Goal: Browse casually: Explore the website without a specific task or goal

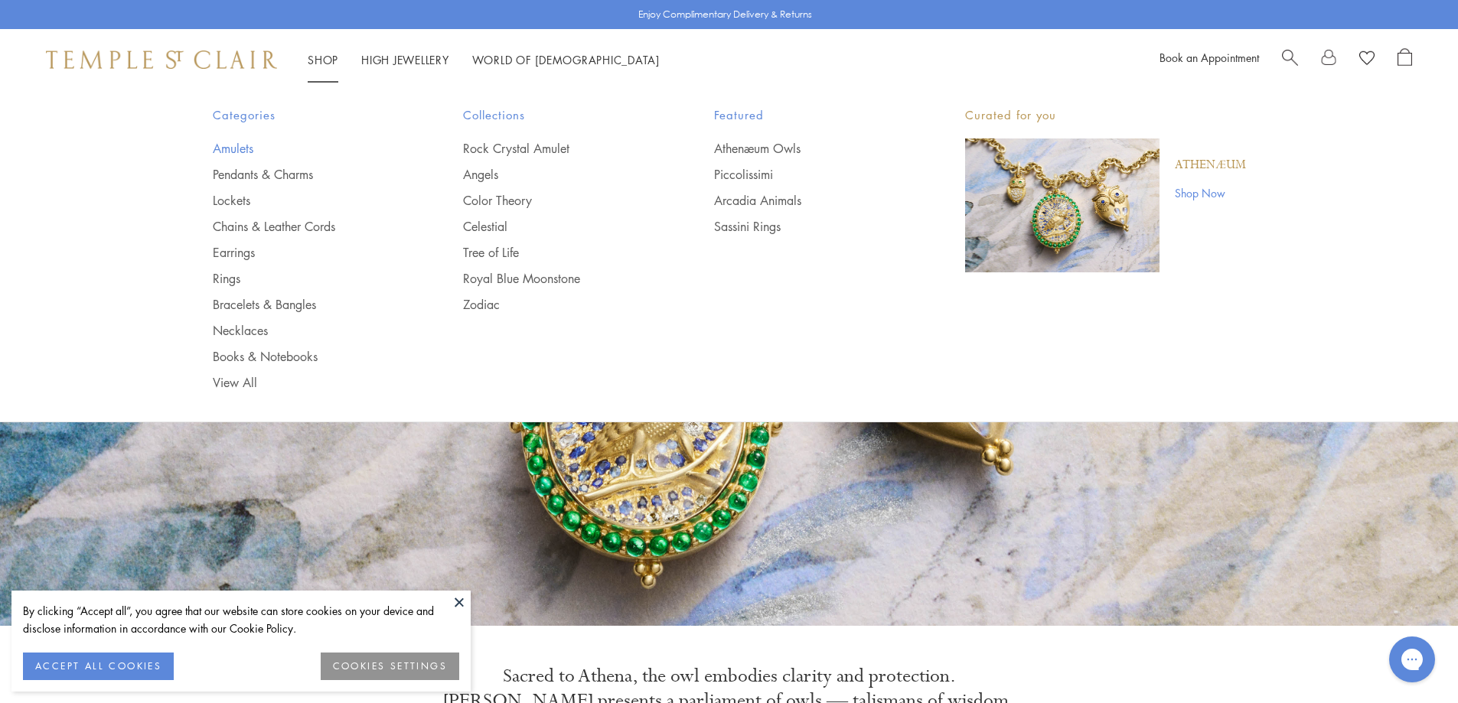
click at [243, 141] on link "Amulets" at bounding box center [308, 148] width 190 height 17
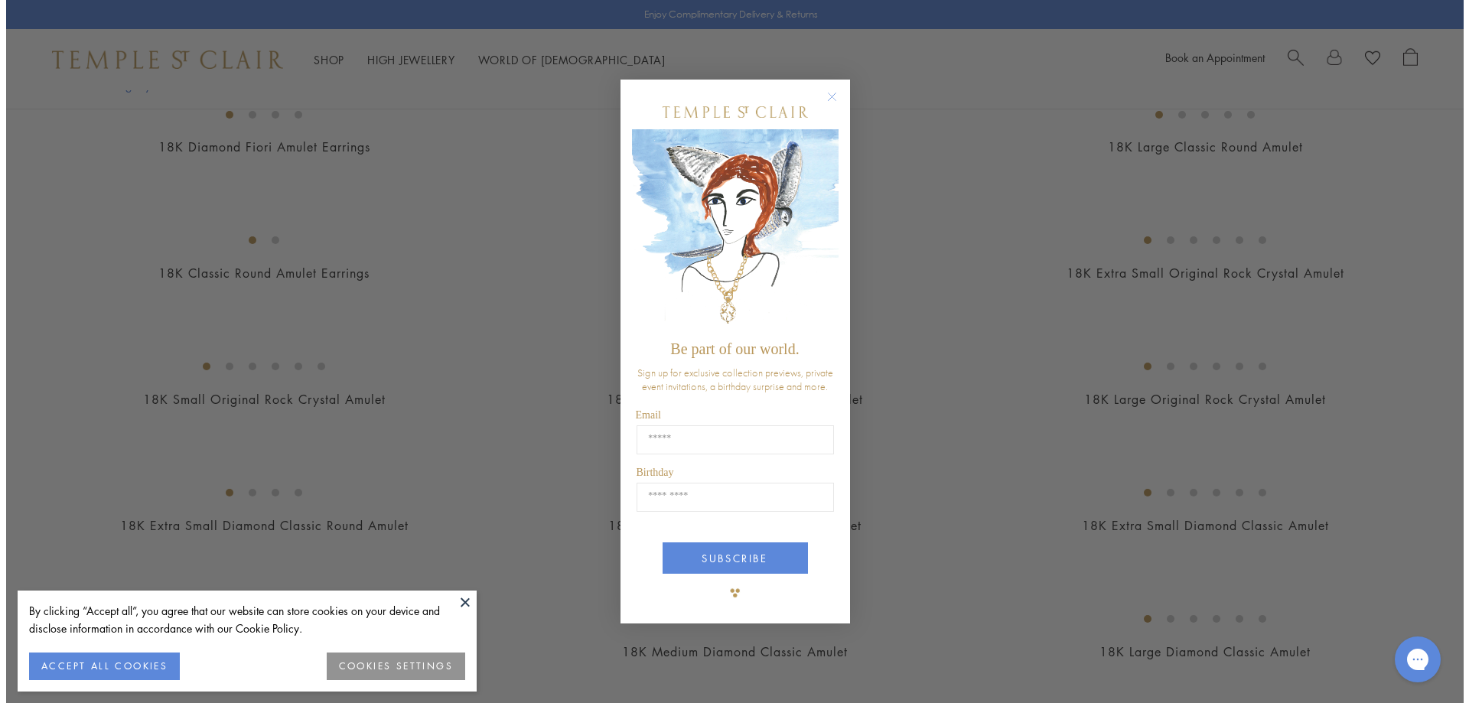
scroll to position [765, 0]
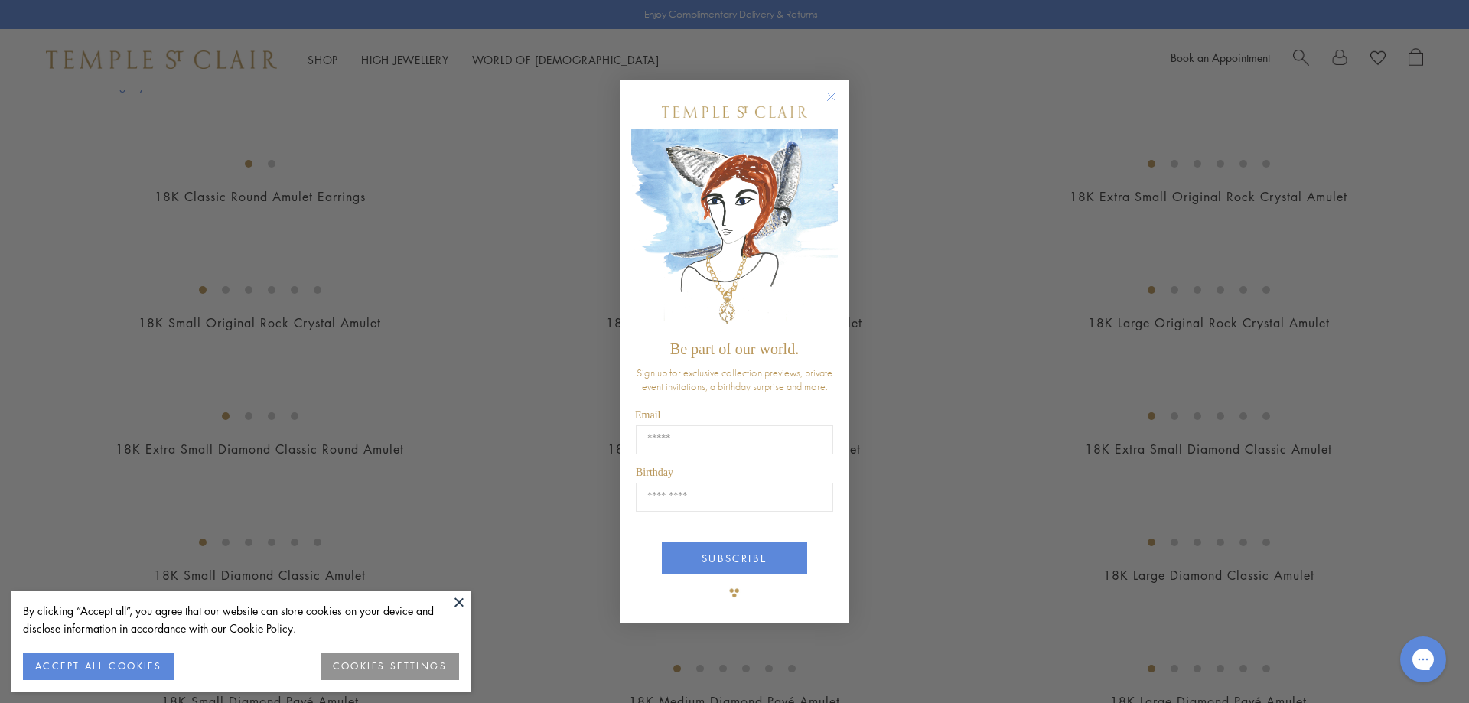
click at [835, 91] on circle "Close dialog" at bounding box center [832, 96] width 18 height 18
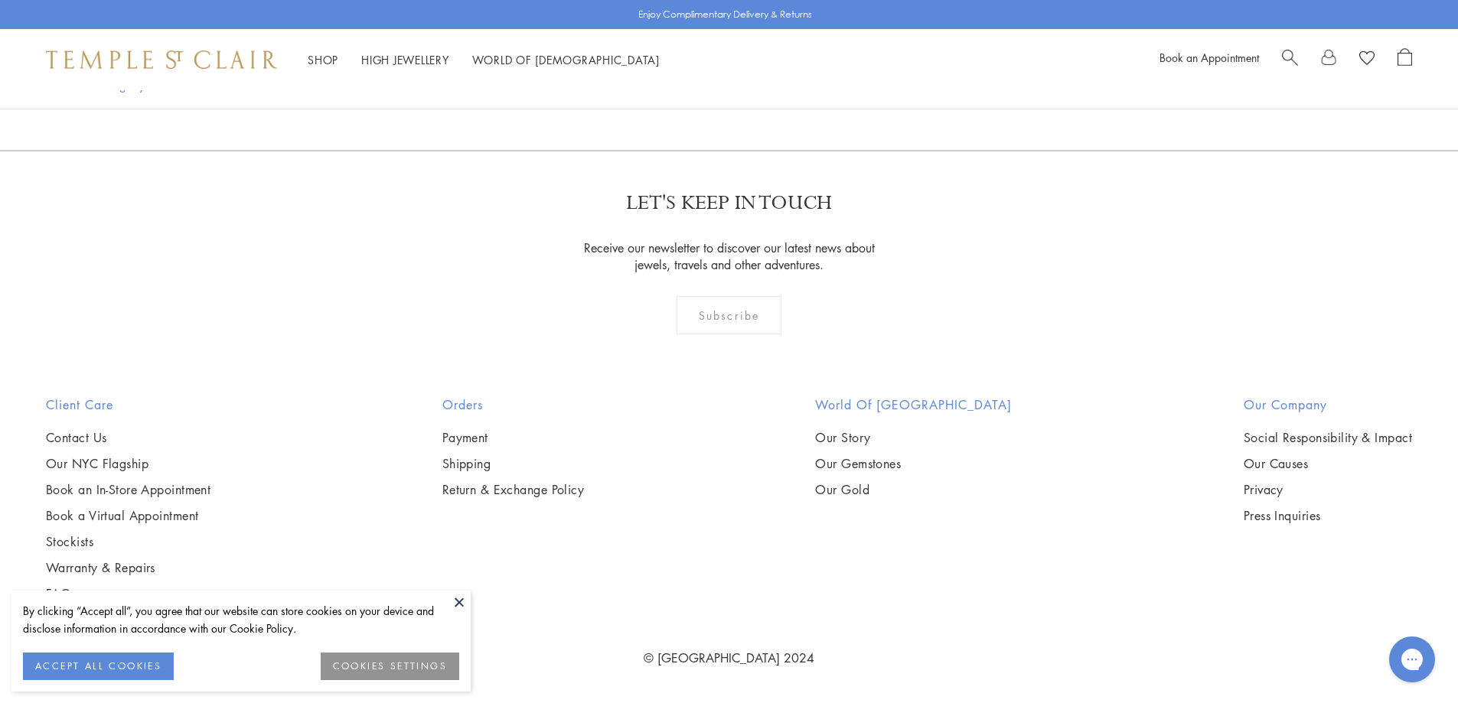
scroll to position [8874, 0]
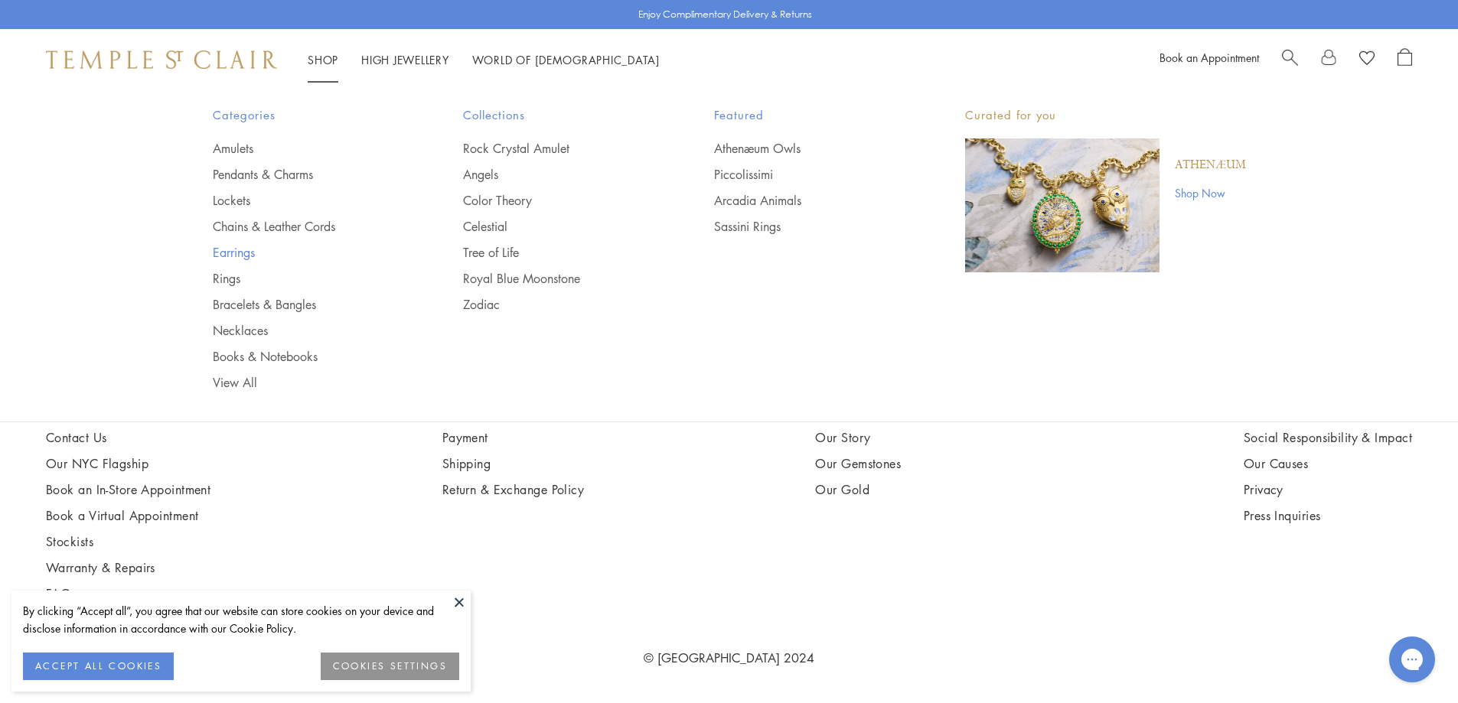
click at [248, 256] on link "Earrings" at bounding box center [308, 252] width 190 height 17
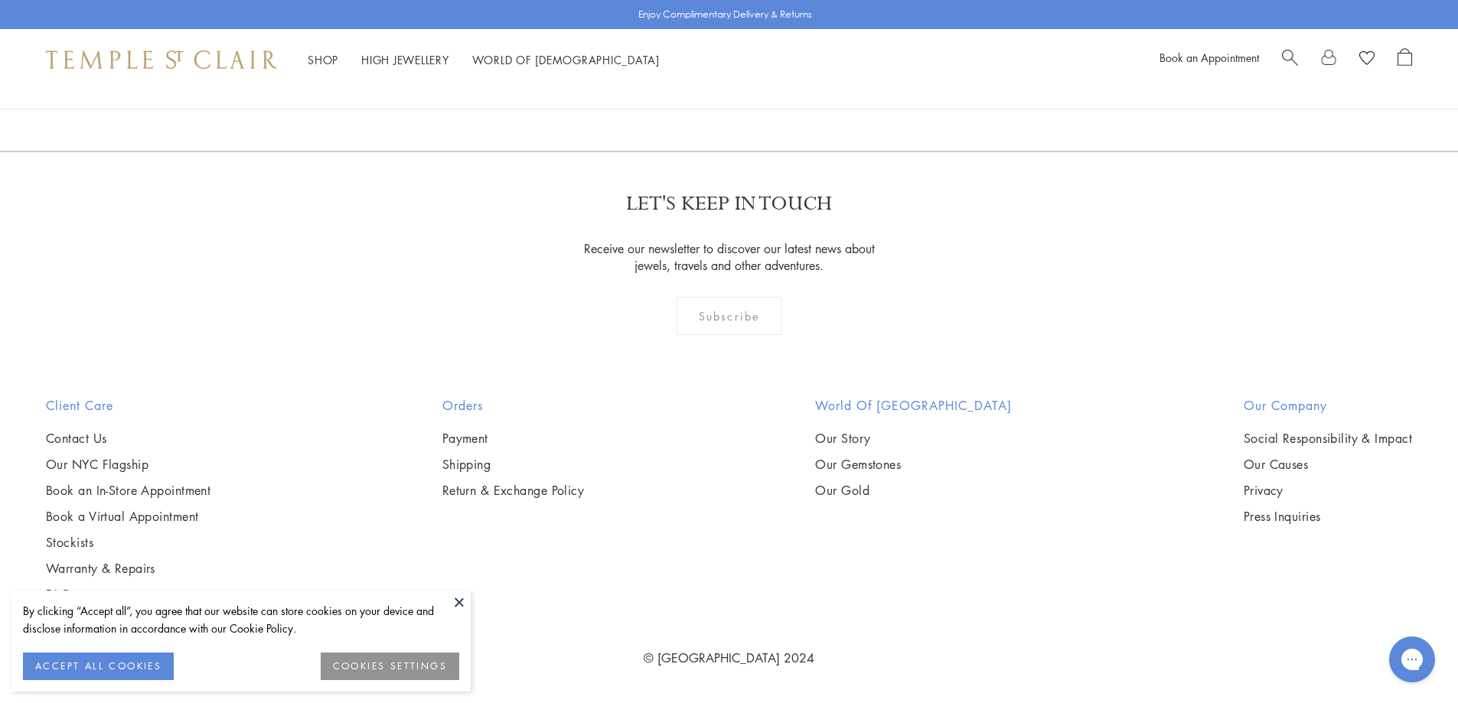
scroll to position [6123, 0]
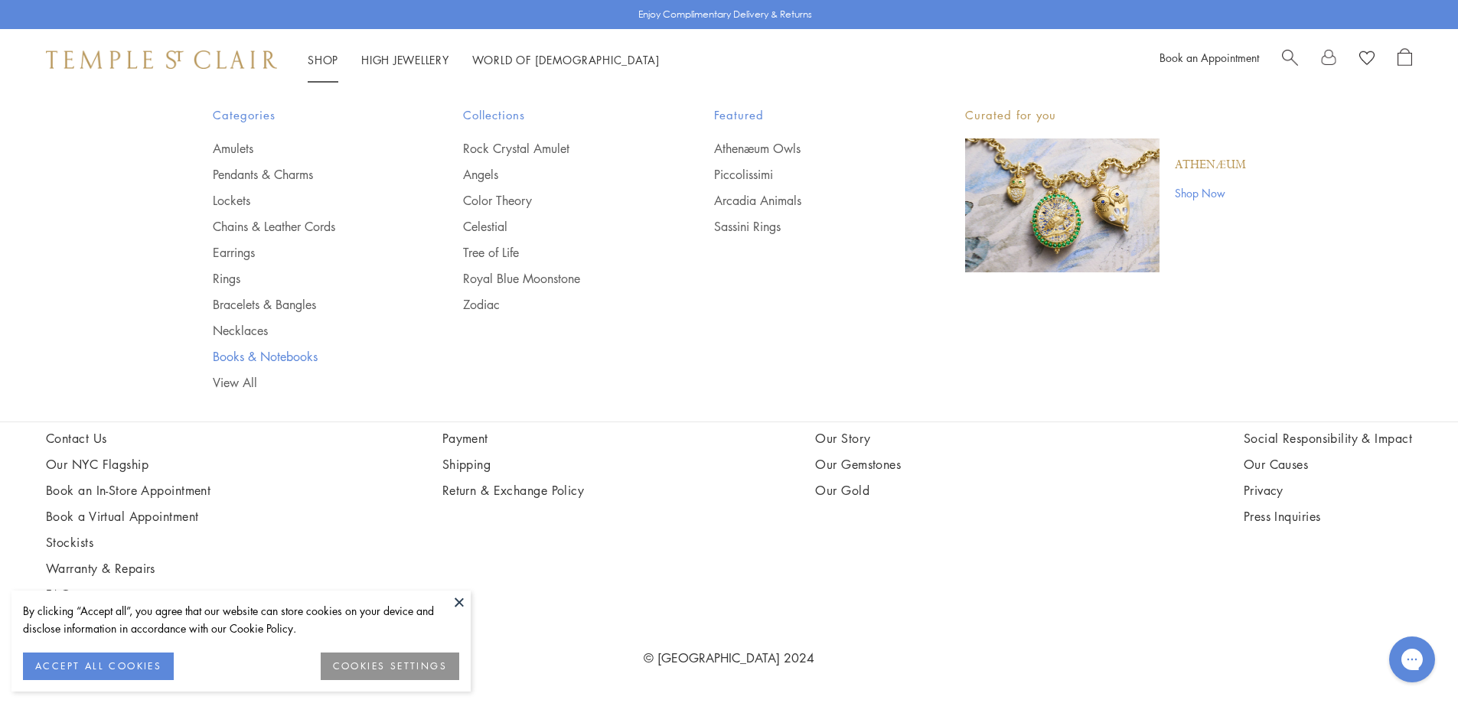
click at [261, 359] on link "Books & Notebooks" at bounding box center [308, 356] width 190 height 17
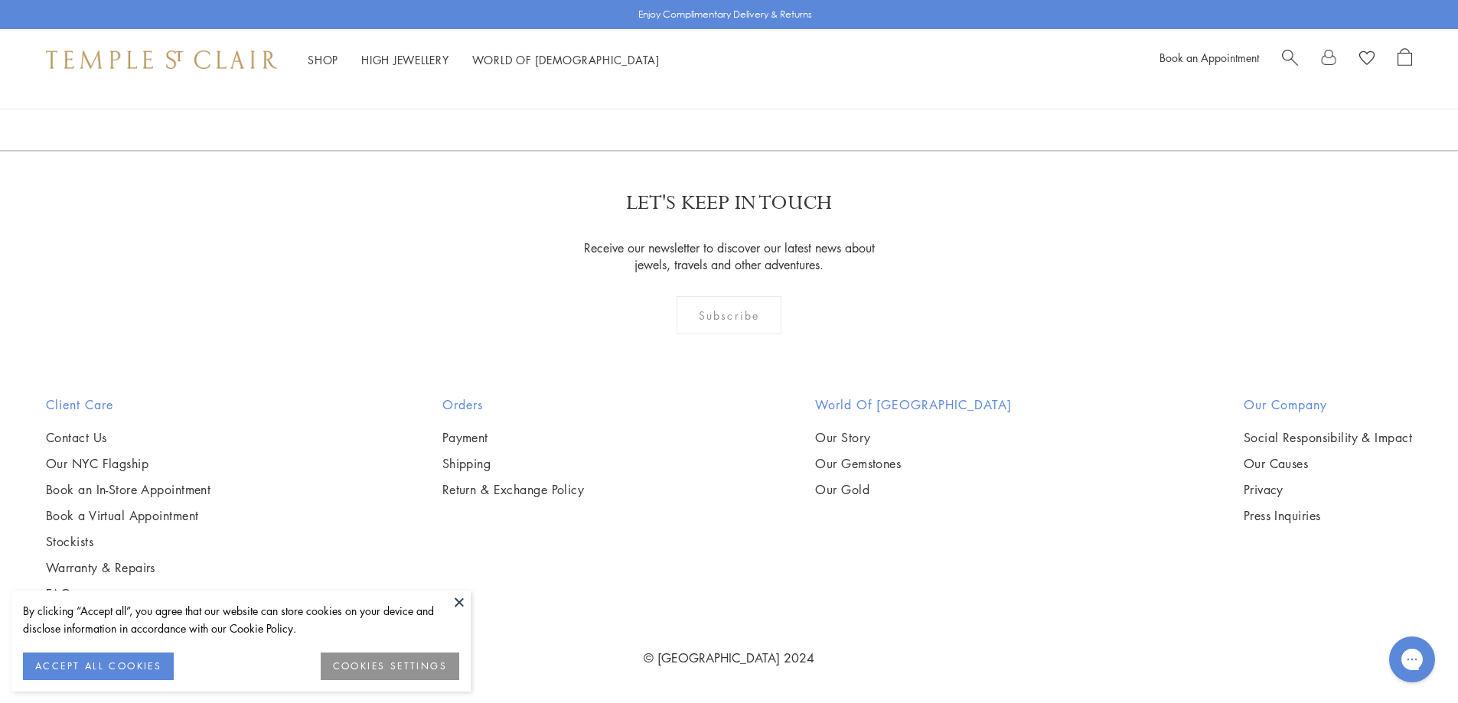
scroll to position [1684, 0]
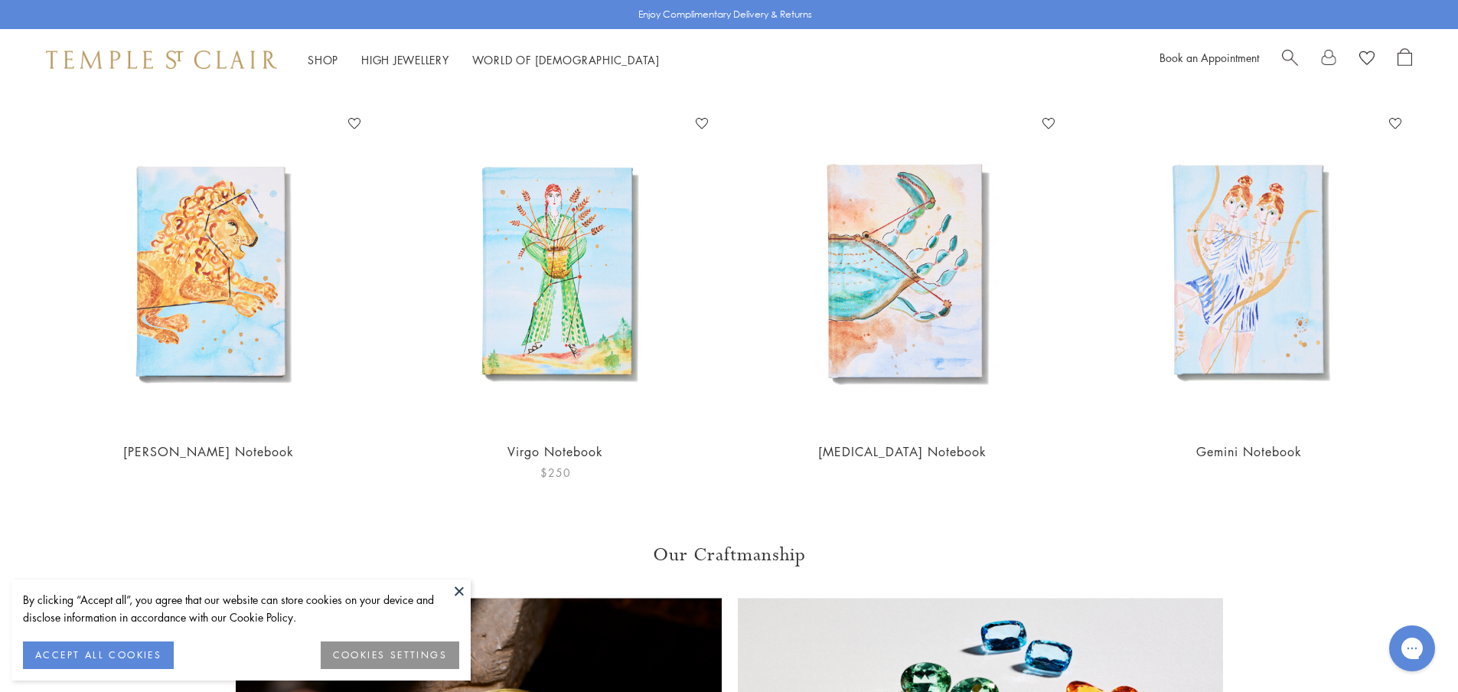
scroll to position [2908, 0]
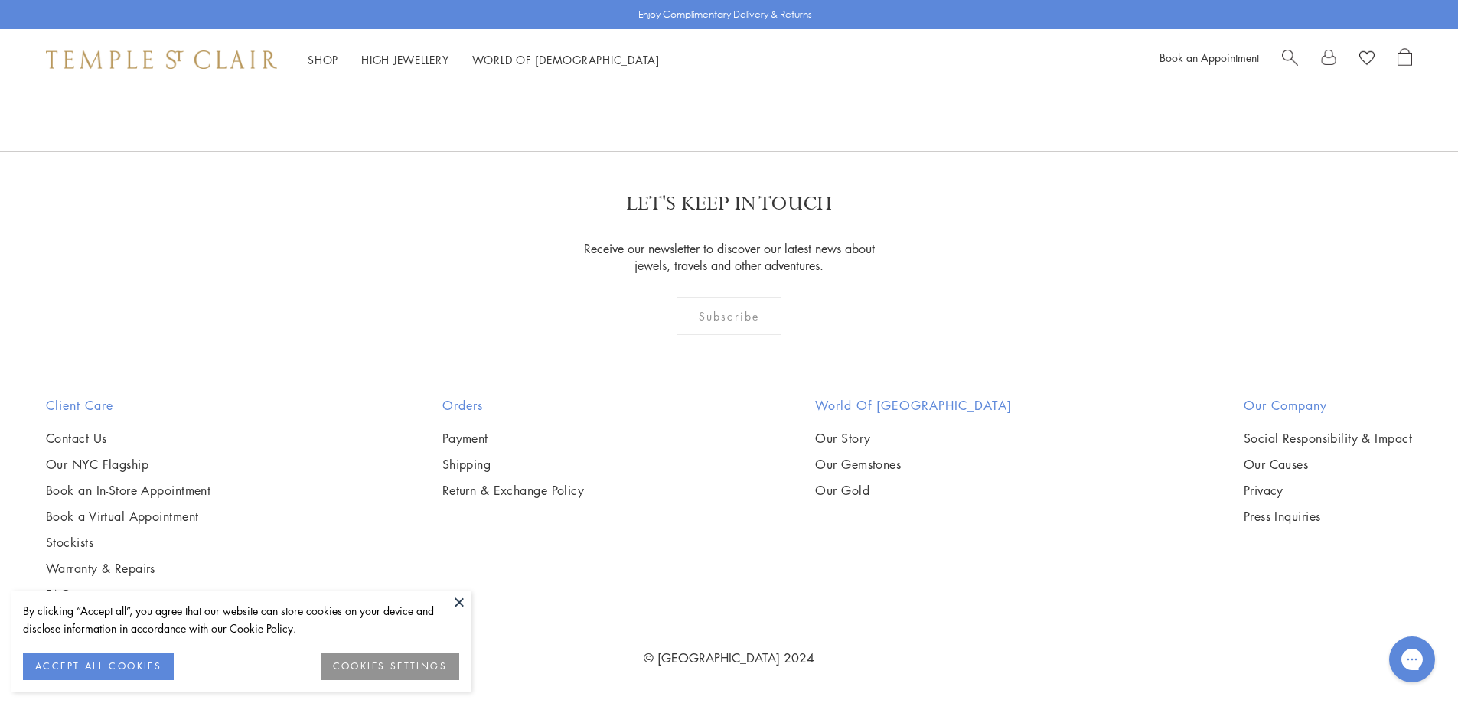
scroll to position [8036, 0]
